Goal: Task Accomplishment & Management: Use online tool/utility

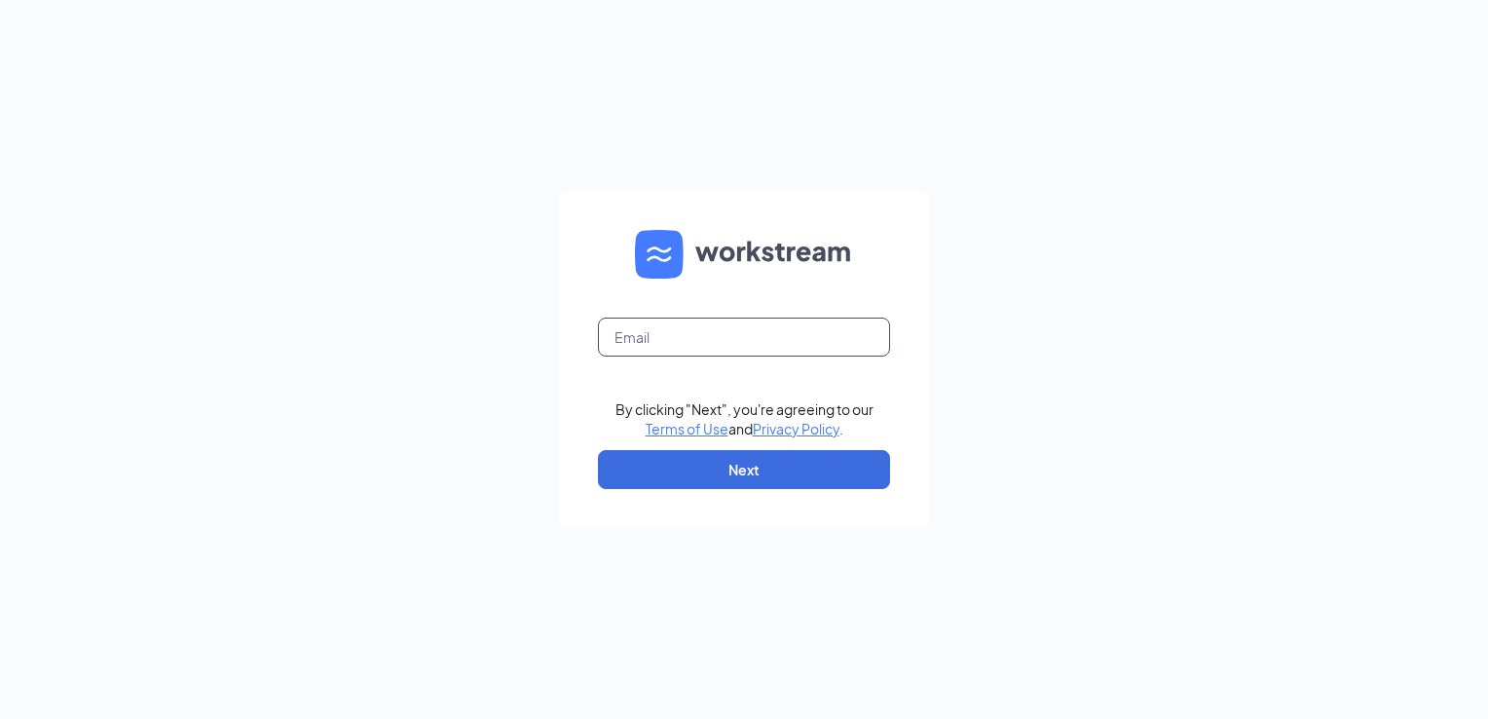
click at [738, 347] on input "text" at bounding box center [744, 336] width 292 height 39
type input "[EMAIL_ADDRESS][DOMAIN_NAME]"
click at [628, 469] on button "Next" at bounding box center [744, 469] width 292 height 39
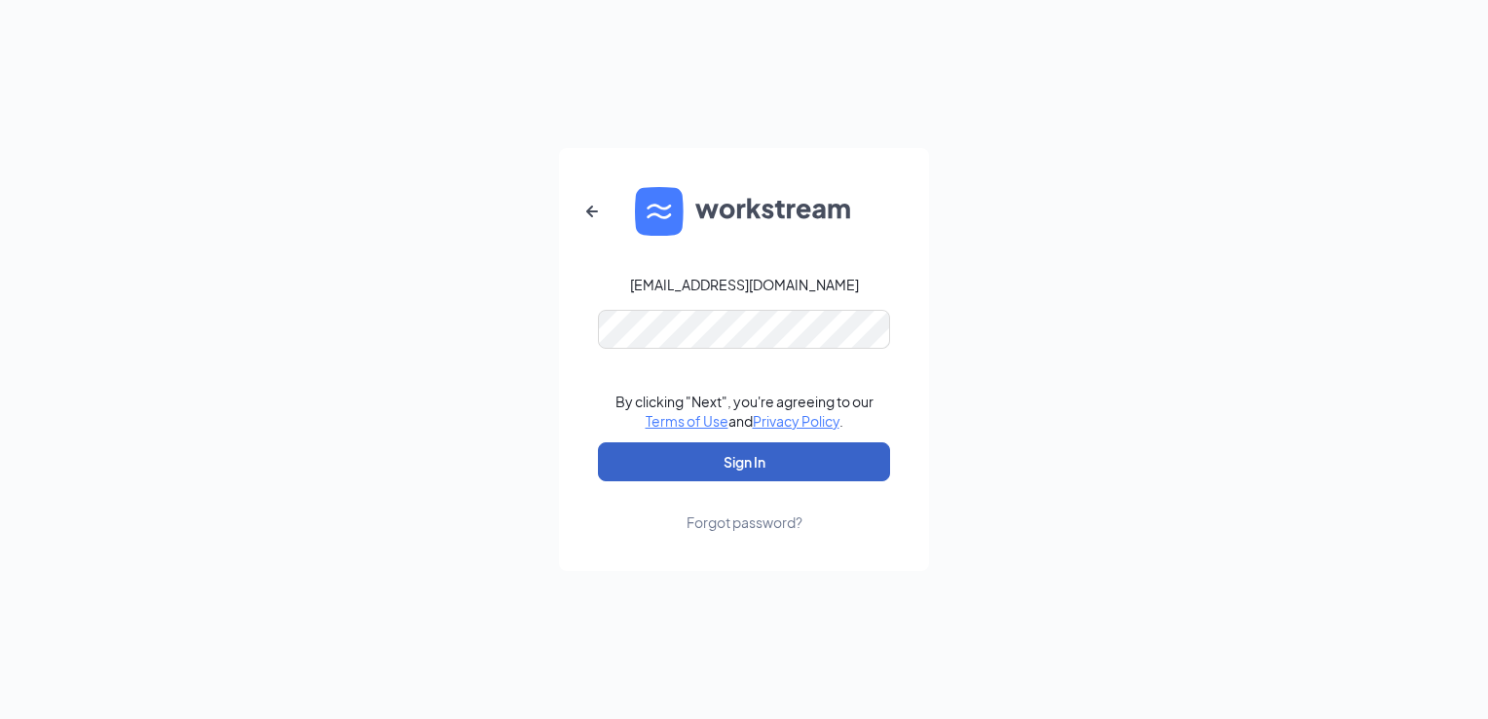
click at [665, 462] on button "Sign In" at bounding box center [744, 461] width 292 height 39
click at [682, 465] on button "Sign In" at bounding box center [744, 461] width 292 height 39
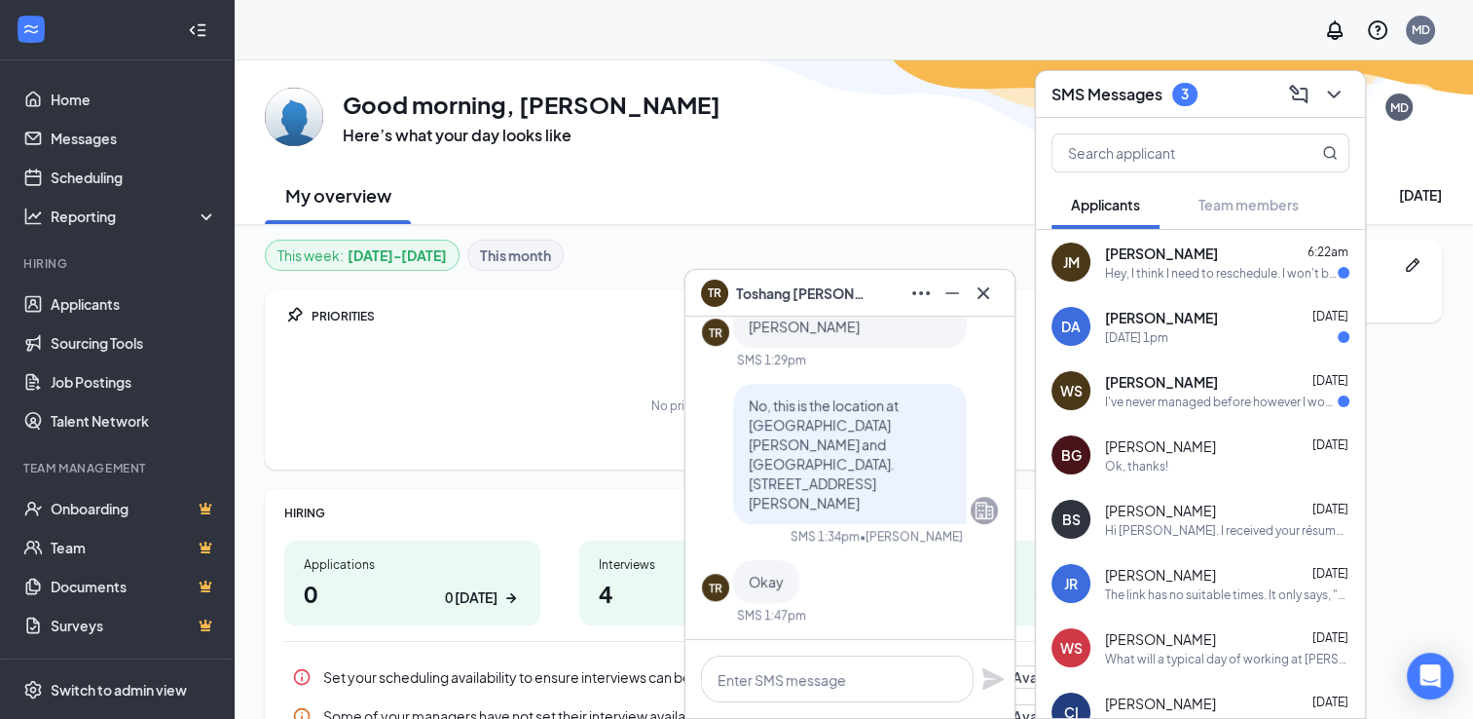
click at [1133, 393] on div "I've never managed before however I would manage the staff properly." at bounding box center [1221, 401] width 233 height 17
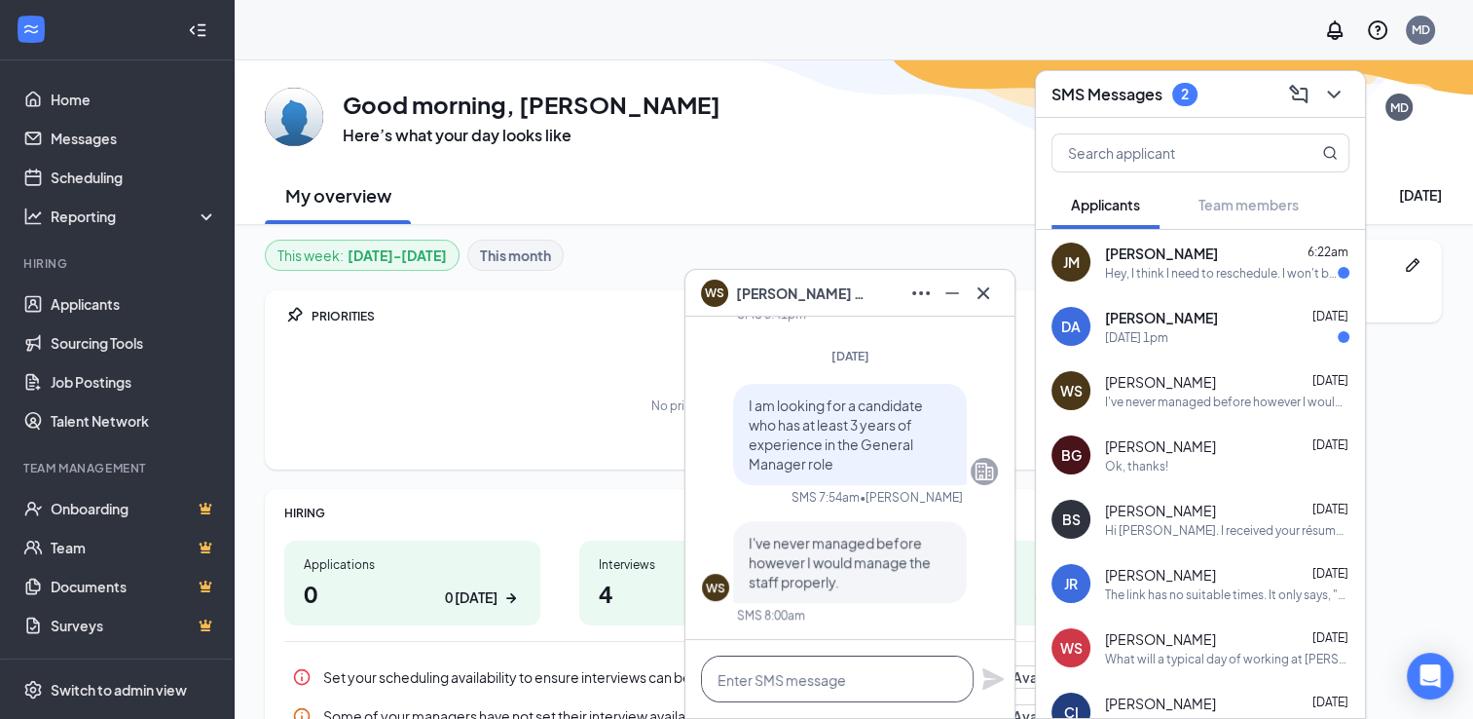
click at [783, 682] on textarea at bounding box center [837, 678] width 273 height 47
type textarea "Y"
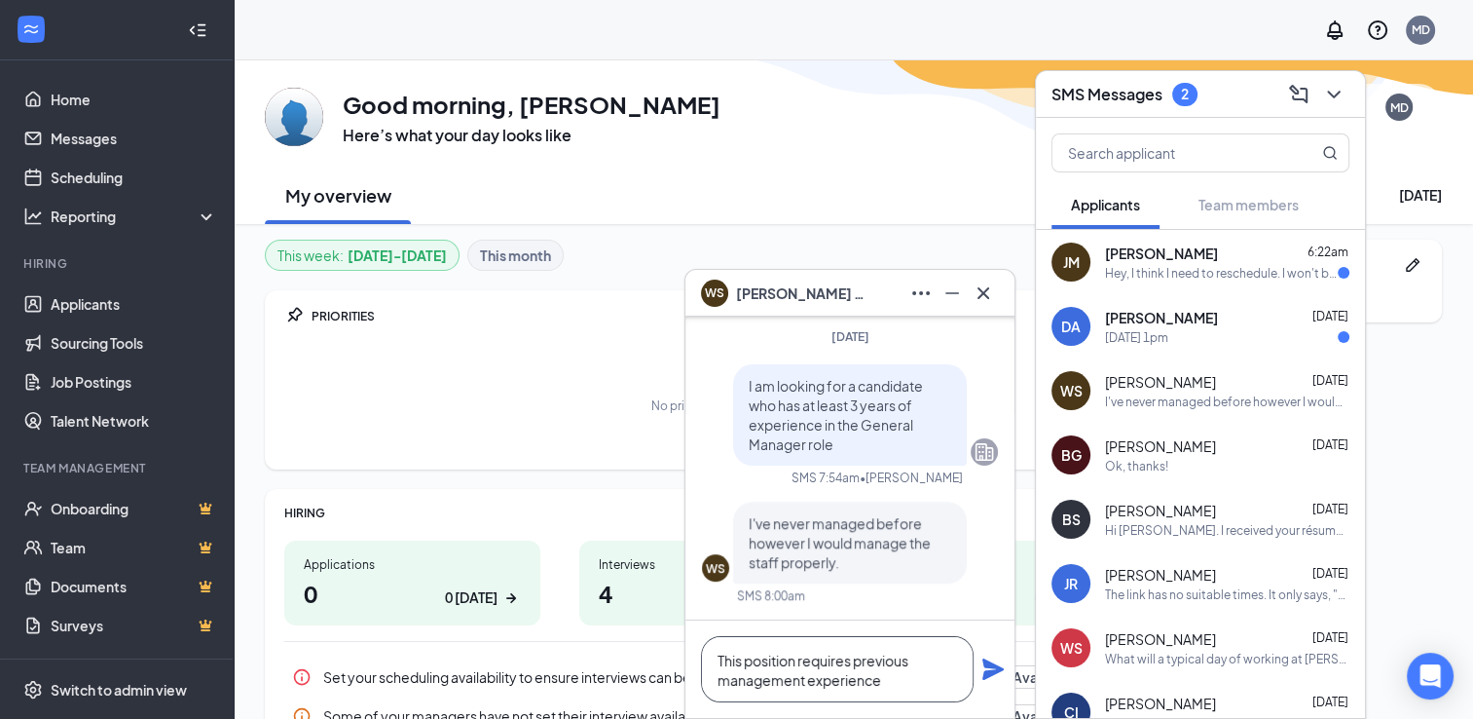
type textarea "This position requires previous management experience"
click at [991, 669] on icon "Plane" at bounding box center [992, 668] width 23 height 23
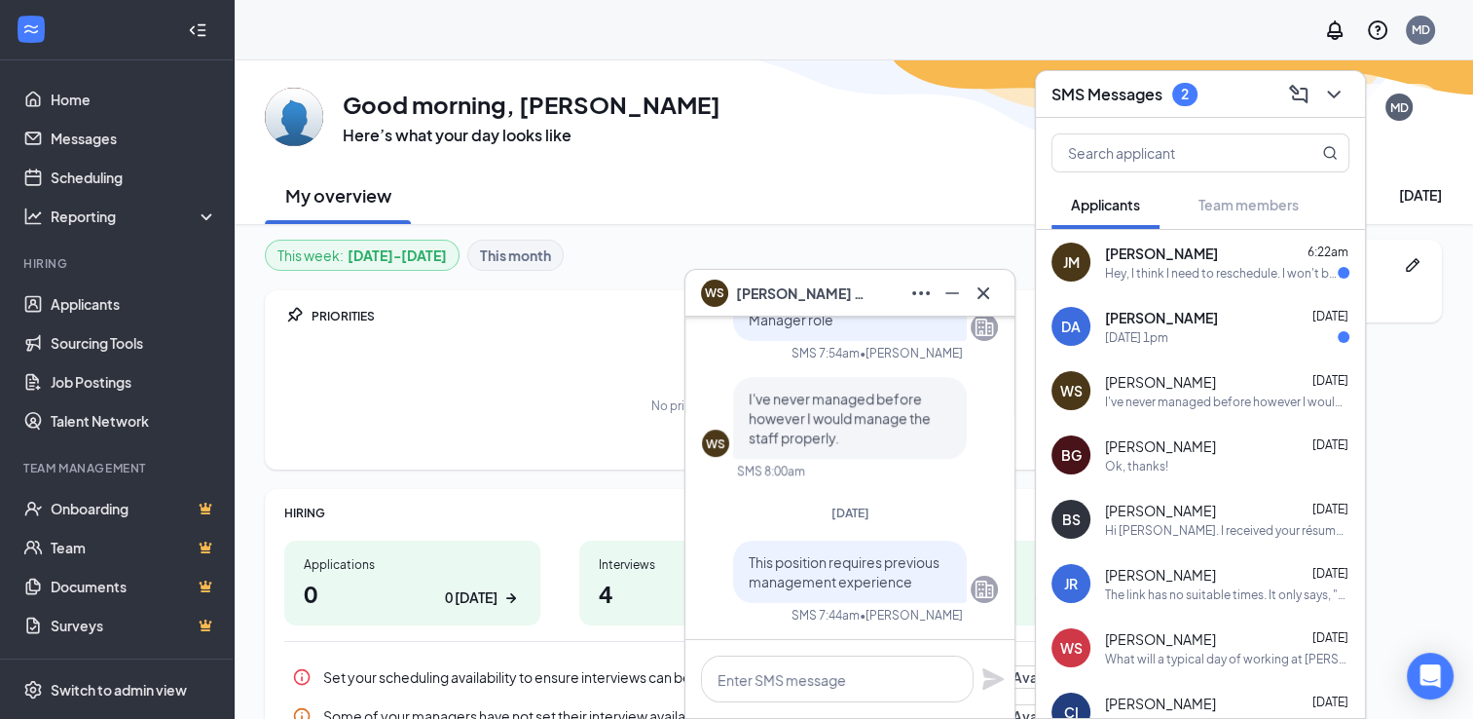
click at [1133, 322] on span "Disulys Alvarez" at bounding box center [1161, 317] width 113 height 19
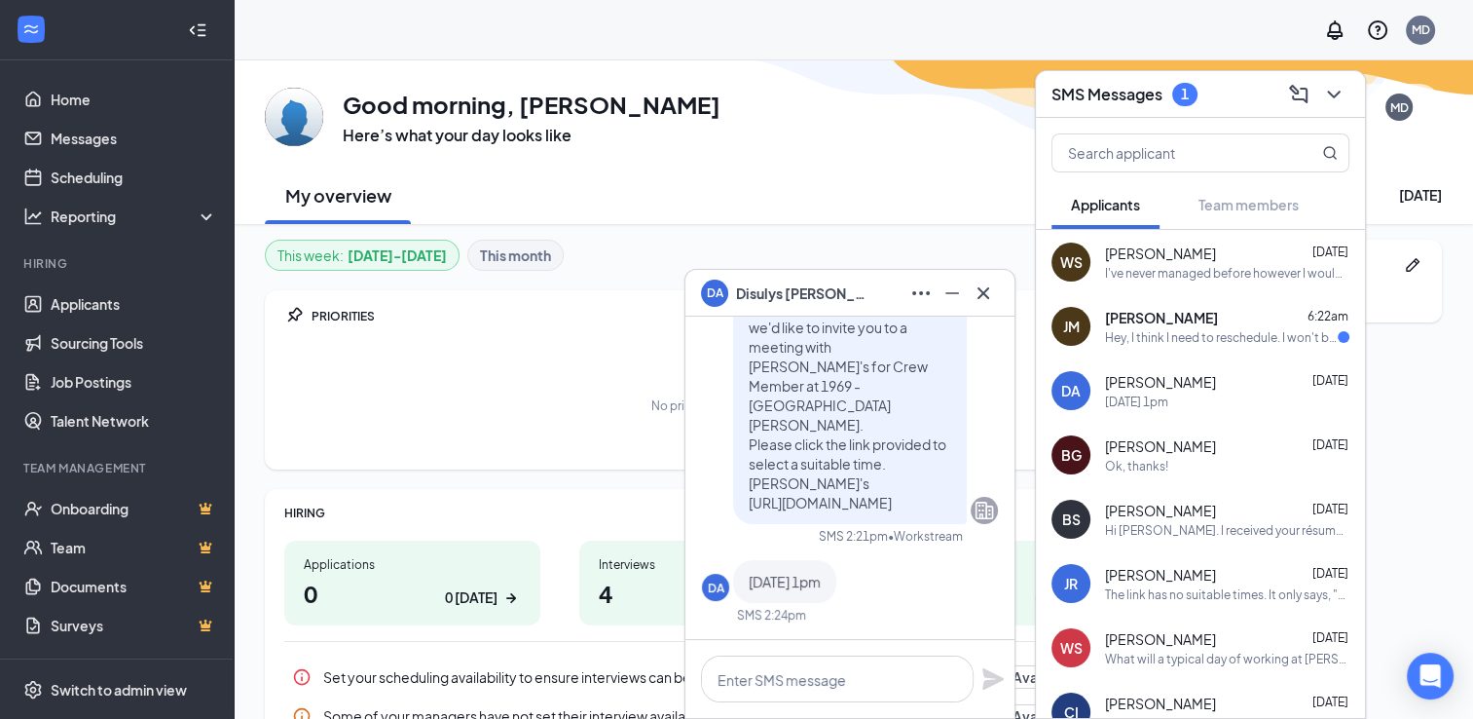
click at [1153, 325] on span "Jack Mcginley" at bounding box center [1161, 317] width 113 height 19
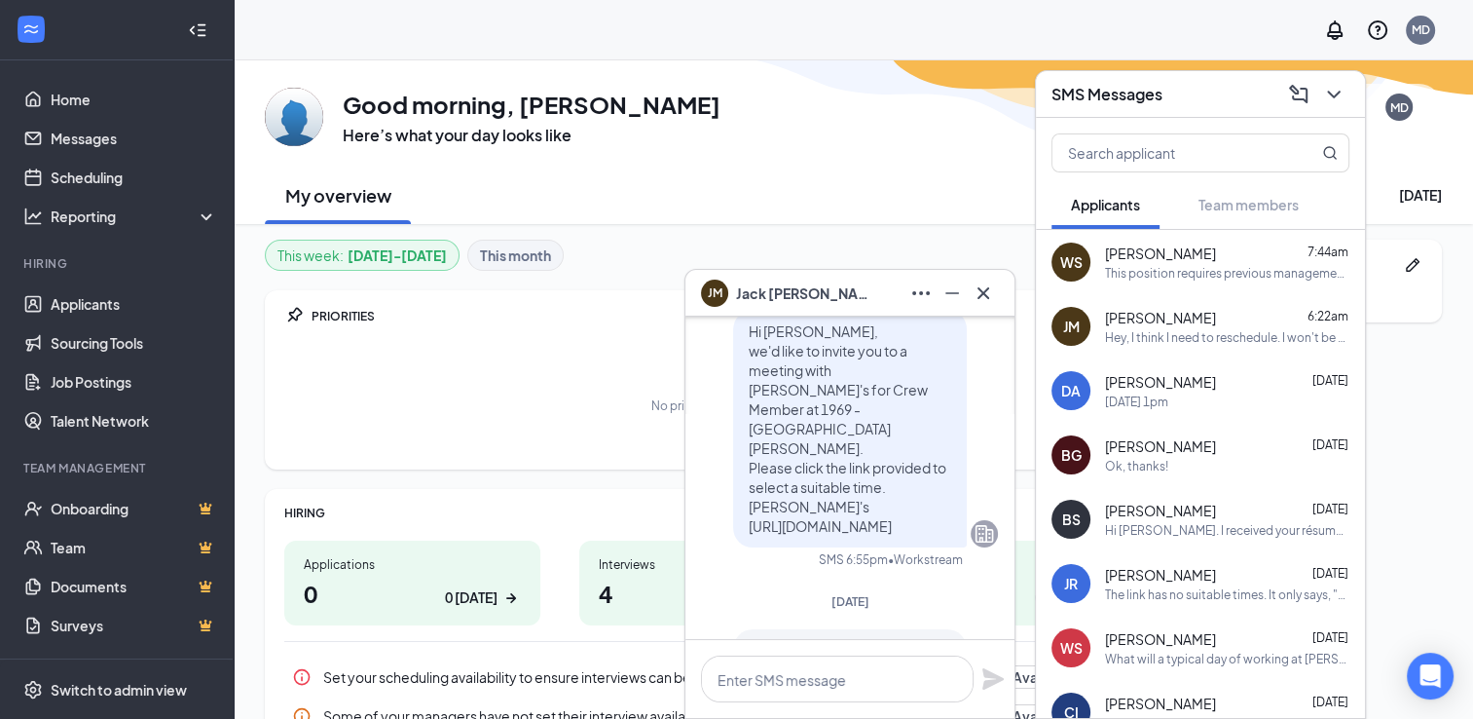
scroll to position [-97, 0]
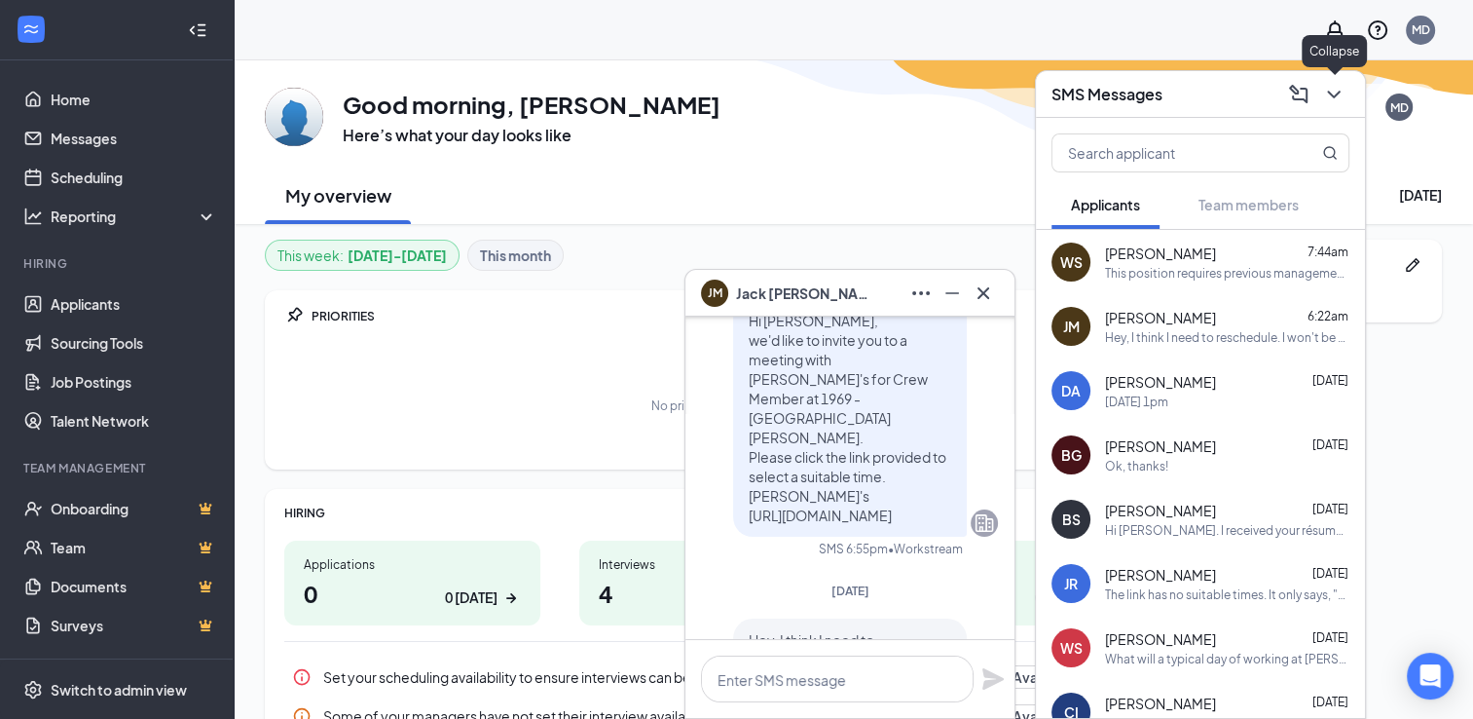
click at [1333, 91] on icon "ChevronDown" at bounding box center [1333, 94] width 23 height 23
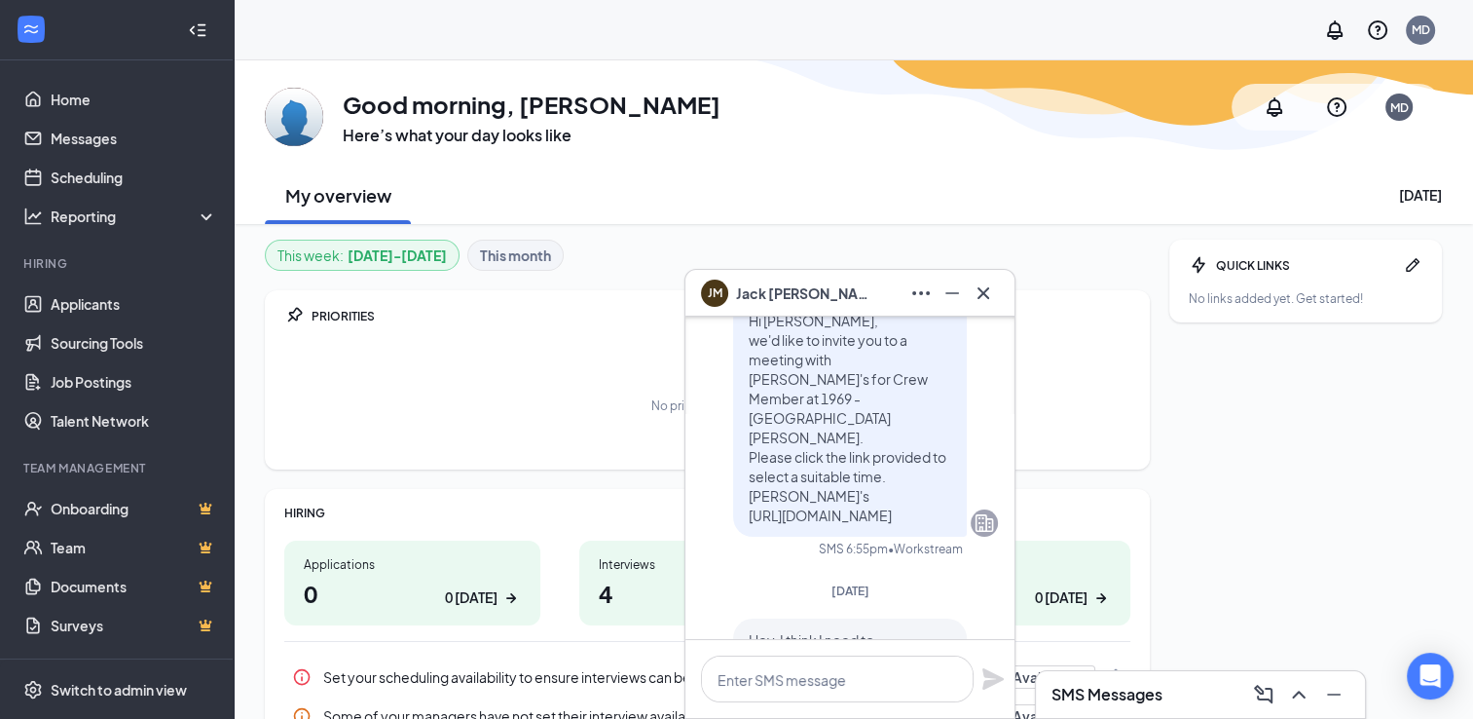
click at [940, 200] on div "My overview Tuesday, September 16" at bounding box center [853, 195] width 1177 height 58
click at [989, 294] on icon "Cross" at bounding box center [983, 292] width 23 height 23
